Goal: Task Accomplishment & Management: Use online tool/utility

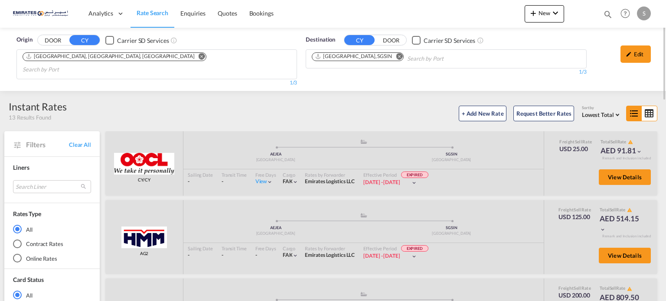
click at [396, 53] on md-icon "Remove" at bounding box center [399, 56] width 7 height 7
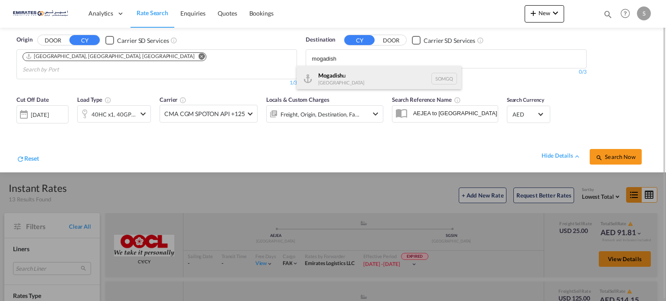
type input "mogadish"
click at [327, 85] on div "Mogadish u [GEOGRAPHIC_DATA] SOMGQ" at bounding box center [378, 79] width 165 height 26
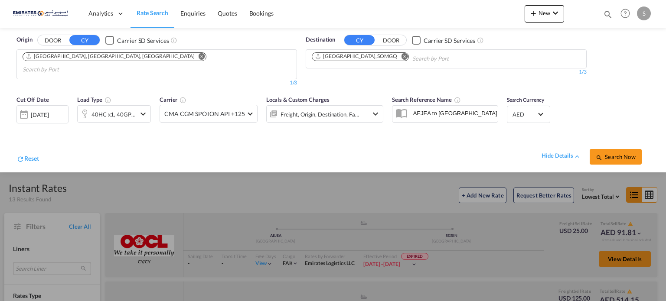
click at [45, 111] on div "[DATE]" at bounding box center [40, 115] width 18 height 8
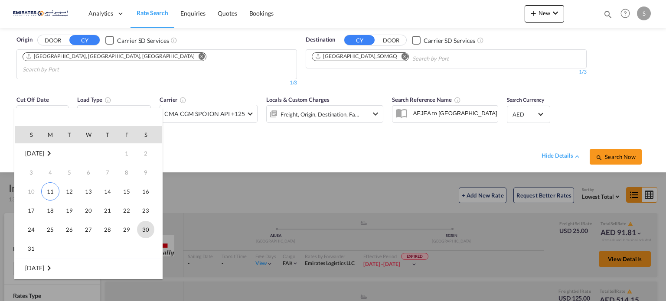
click at [143, 230] on span "30" at bounding box center [145, 229] width 17 height 17
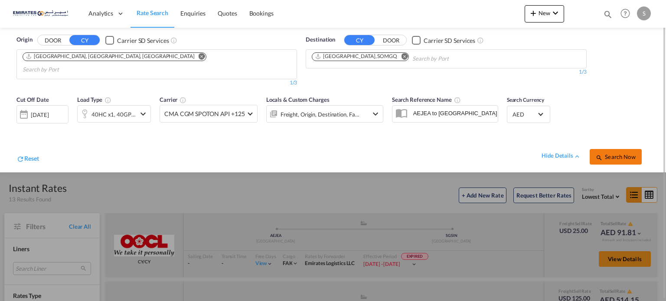
click at [602, 153] on span "Search Now" at bounding box center [615, 156] width 39 height 7
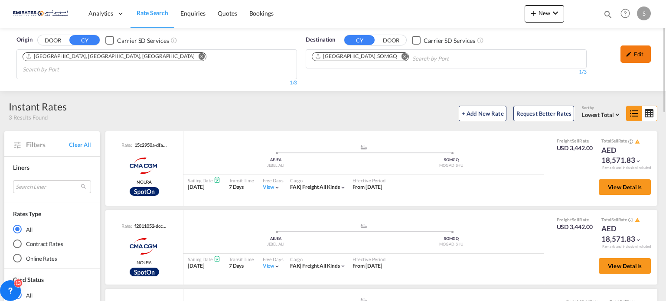
click at [636, 59] on div "Edit" at bounding box center [635, 54] width 30 height 17
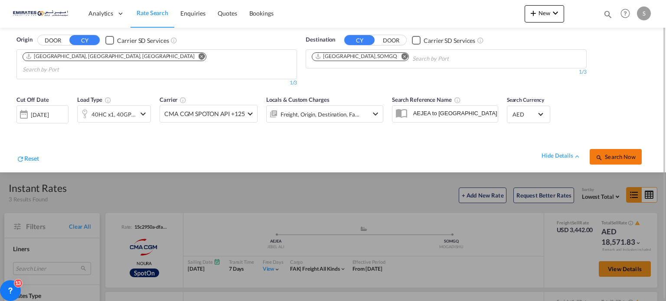
click at [602, 154] on md-icon "icon-magnify" at bounding box center [599, 157] width 7 height 7
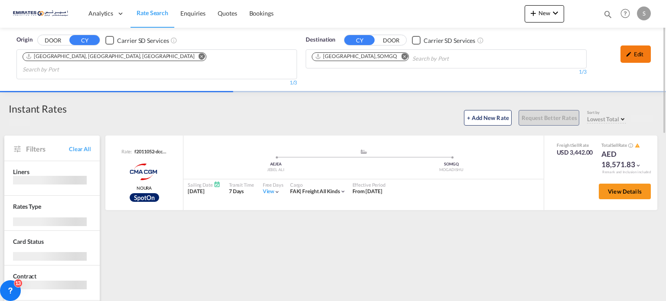
click at [631, 55] on md-icon "icon-pencil" at bounding box center [628, 54] width 6 height 6
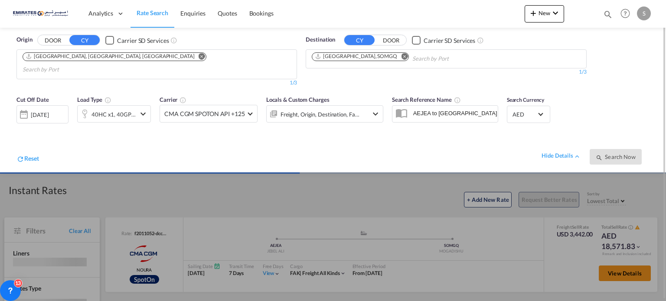
click at [49, 111] on div "[DATE]" at bounding box center [40, 115] width 18 height 8
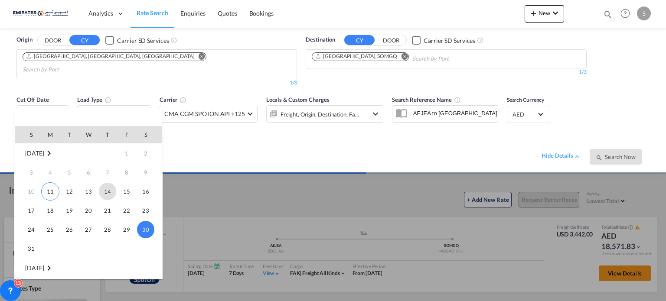
click at [110, 195] on span "14" at bounding box center [107, 191] width 17 height 17
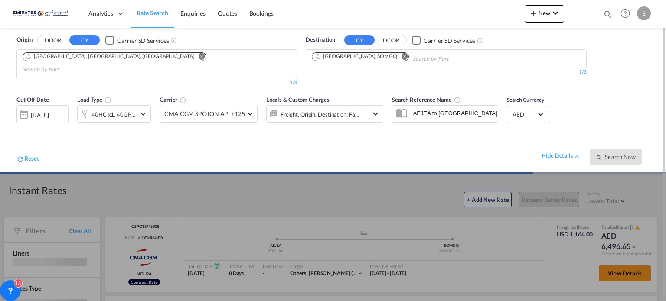
click at [172, 143] on div "hide details Search Now" at bounding box center [344, 152] width 610 height 24
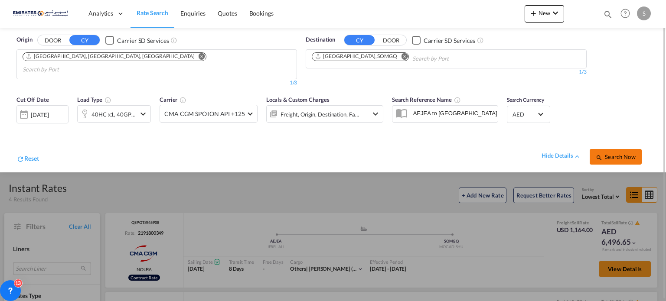
click at [626, 153] on span "Search Now" at bounding box center [615, 156] width 39 height 7
